Goal: Task Accomplishment & Management: Use online tool/utility

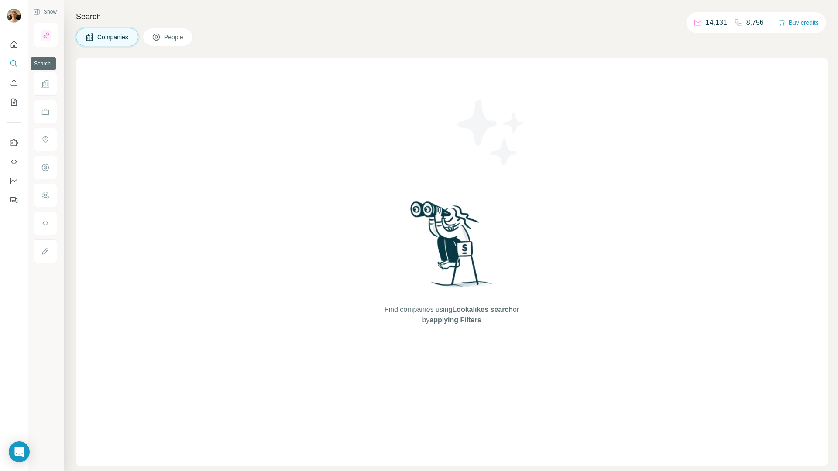
click at [17, 65] on icon "Search" at bounding box center [14, 63] width 9 height 9
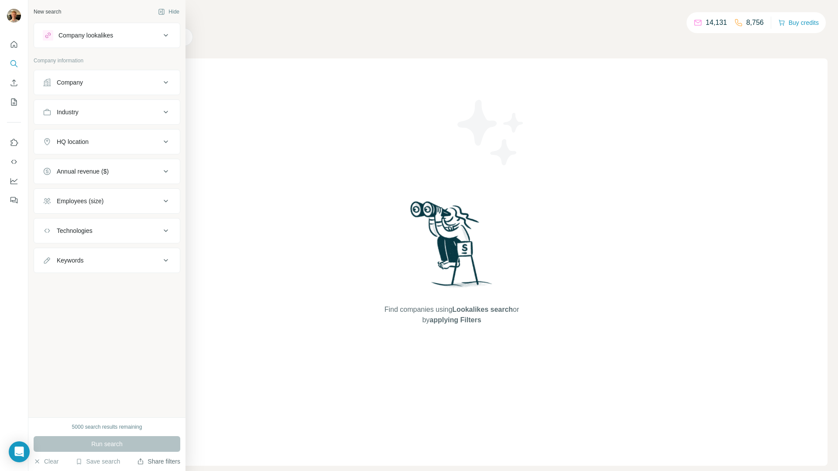
click at [142, 460] on button "Share filters" at bounding box center [158, 461] width 43 height 9
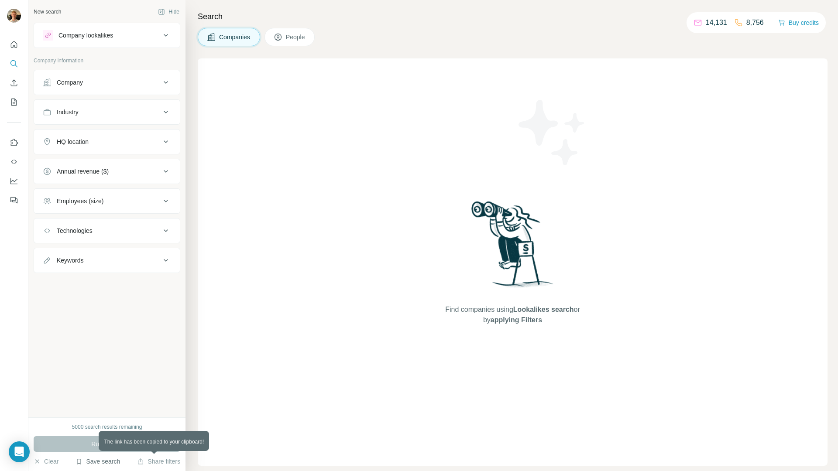
click at [113, 459] on button "Save search" at bounding box center [98, 461] width 45 height 9
click at [115, 450] on div "View my saved searches" at bounding box center [122, 446] width 92 height 17
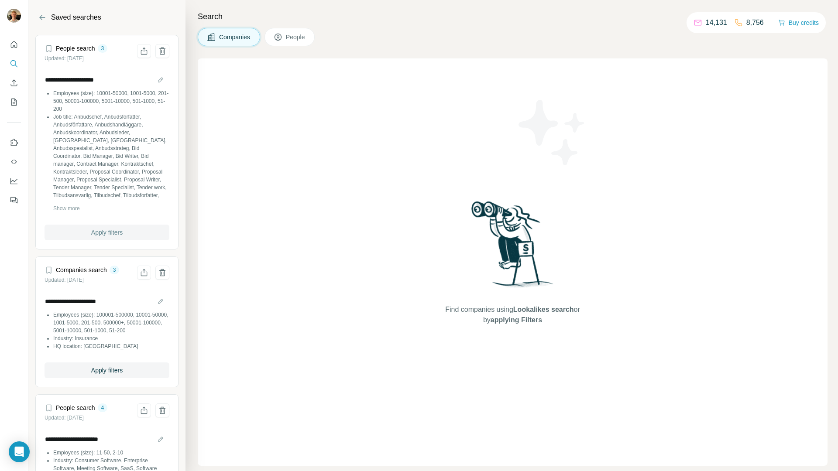
click at [116, 236] on span "Apply filters" at bounding box center [106, 232] width 31 height 9
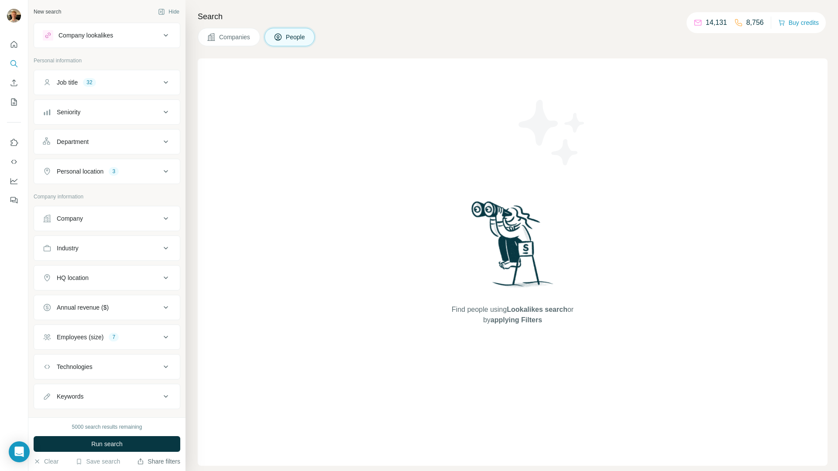
click at [152, 463] on button "Share filters" at bounding box center [158, 461] width 43 height 9
